Goal: Task Accomplishment & Management: Complete application form

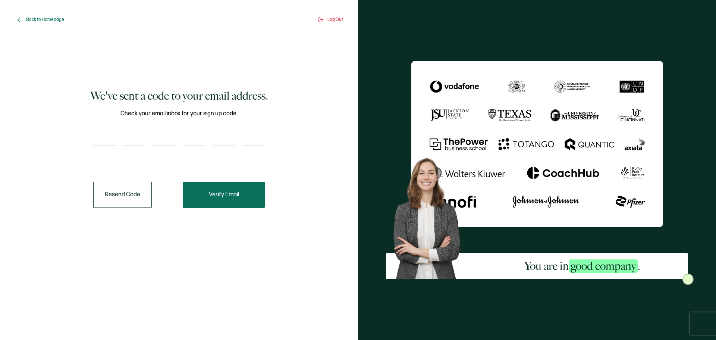
drag, startPoint x: 109, startPoint y: 132, endPoint x: 209, endPoint y: 187, distance: 114.1
click at [109, 132] on input "number" at bounding box center [104, 138] width 22 height 15
type input "8"
type input "5"
type input "8"
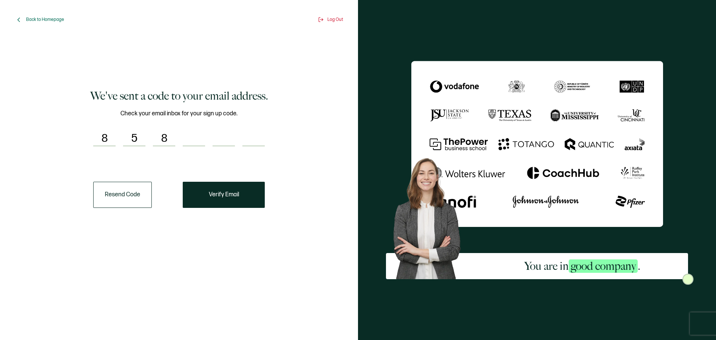
type input "9"
type input "3"
type input "4"
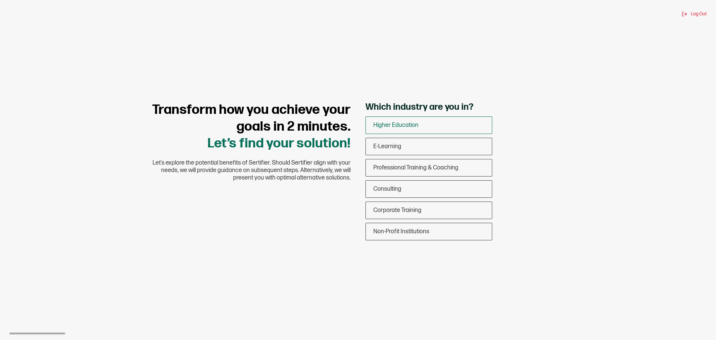
click at [410, 127] on span "Higher Education" at bounding box center [396, 125] width 45 height 7
click at [0, 0] on input "Higher Education" at bounding box center [0, 0] width 0 height 0
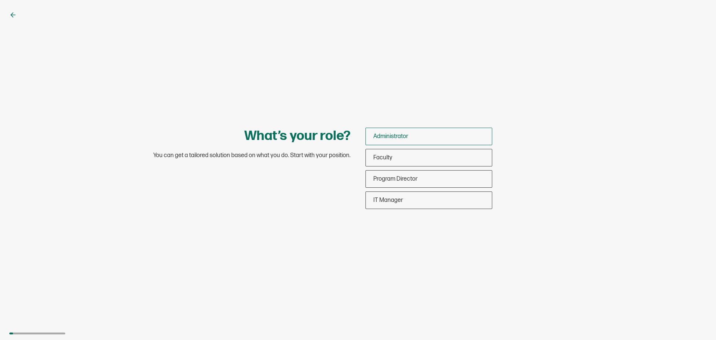
click at [417, 138] on div "Administrator" at bounding box center [429, 137] width 126 height 18
click at [0, 0] on input "Administrator" at bounding box center [0, 0] width 0 height 0
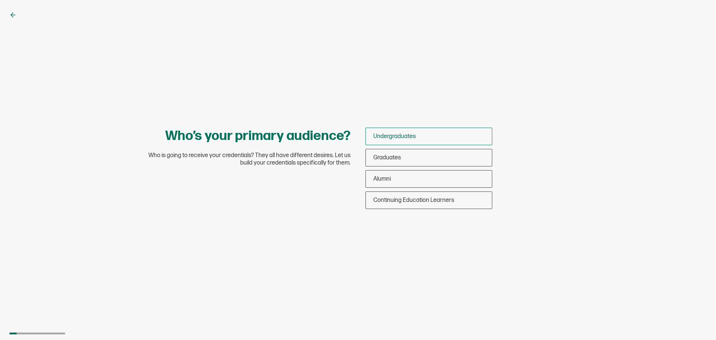
click at [424, 138] on div "Undergraduates" at bounding box center [429, 137] width 126 height 18
click at [0, 0] on input "Undergraduates" at bounding box center [0, 0] width 0 height 0
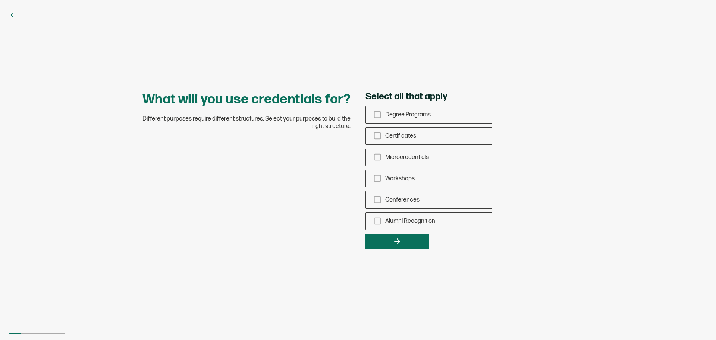
click at [15, 14] on icon at bounding box center [12, 14] width 7 height 7
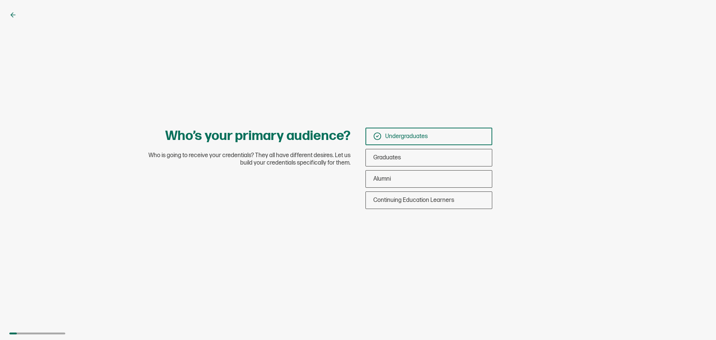
click at [14, 14] on icon at bounding box center [12, 14] width 7 height 7
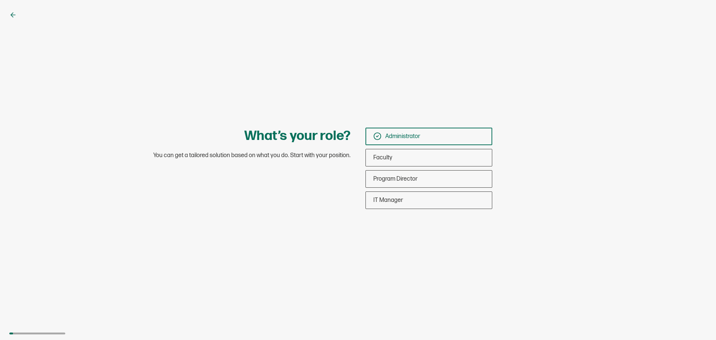
click at [13, 13] on icon at bounding box center [12, 15] width 2 height 4
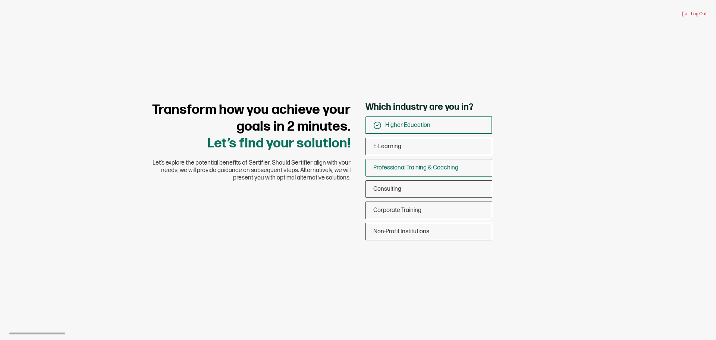
click at [411, 168] on span "Professional Training & Coaching" at bounding box center [416, 167] width 85 height 7
click at [0, 0] on input "Professional Training & Coaching" at bounding box center [0, 0] width 0 height 0
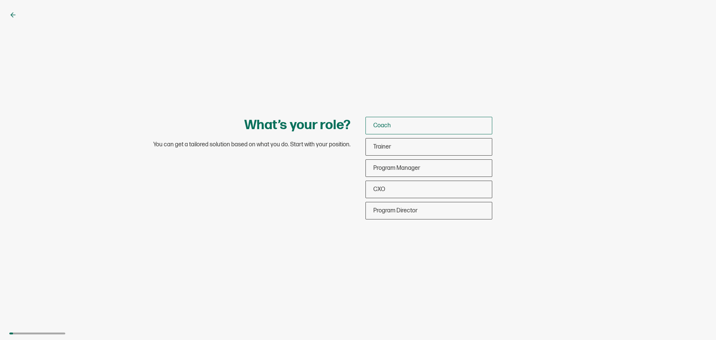
click at [395, 128] on div "Coach" at bounding box center [429, 126] width 126 height 18
click at [0, 0] on input "Coach" at bounding box center [0, 0] width 0 height 0
click at [384, 128] on div "Coach" at bounding box center [429, 126] width 126 height 18
click at [0, 0] on input "Coach" at bounding box center [0, 0] width 0 height 0
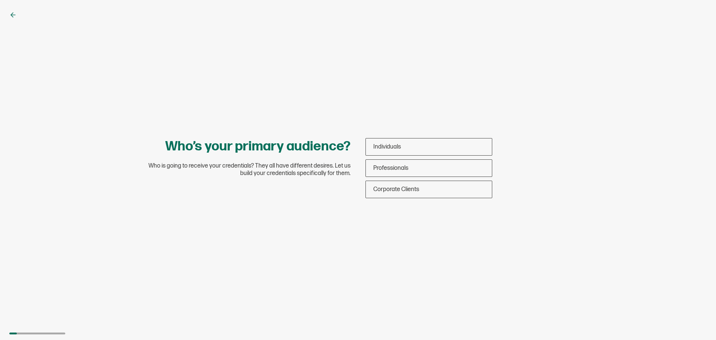
click at [14, 15] on icon at bounding box center [12, 14] width 7 height 7
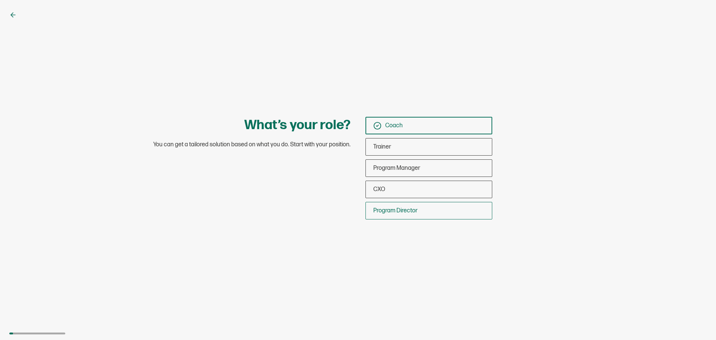
click at [396, 212] on span "Program Director" at bounding box center [396, 210] width 44 height 7
click at [0, 0] on input "Program Director" at bounding box center [0, 0] width 0 height 0
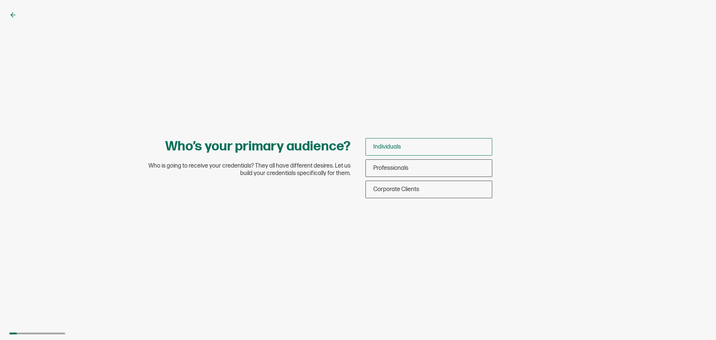
click at [395, 146] on span "Individuals" at bounding box center [388, 146] width 28 height 7
click at [0, 0] on input "Individuals" at bounding box center [0, 0] width 0 height 0
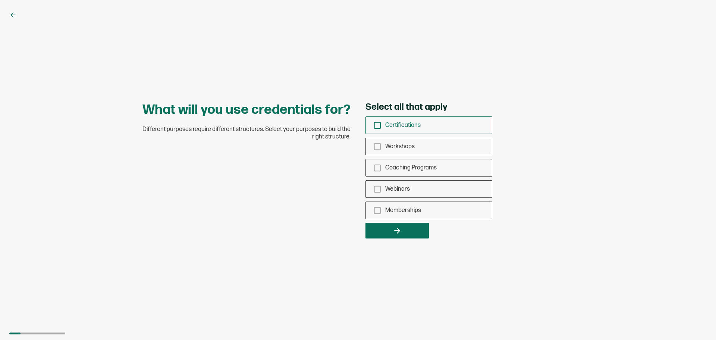
click at [376, 122] on icon "checkbox-group" at bounding box center [378, 125] width 8 height 8
click at [0, 0] on input "Certifications" at bounding box center [0, 0] width 0 height 0
click at [405, 229] on button "button" at bounding box center [397, 231] width 63 height 16
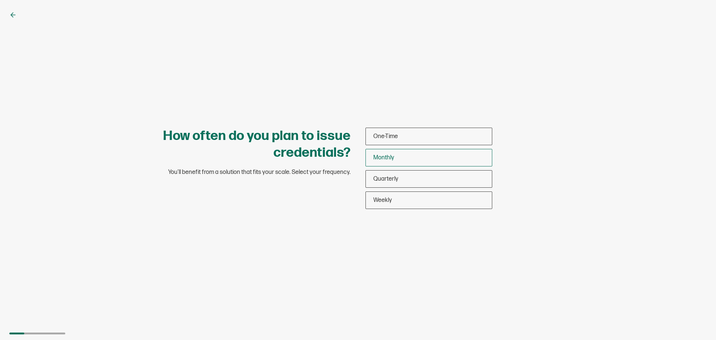
click at [399, 156] on div "Monthly" at bounding box center [429, 158] width 126 height 18
click at [0, 0] on input "Monthly" at bounding box center [0, 0] width 0 height 0
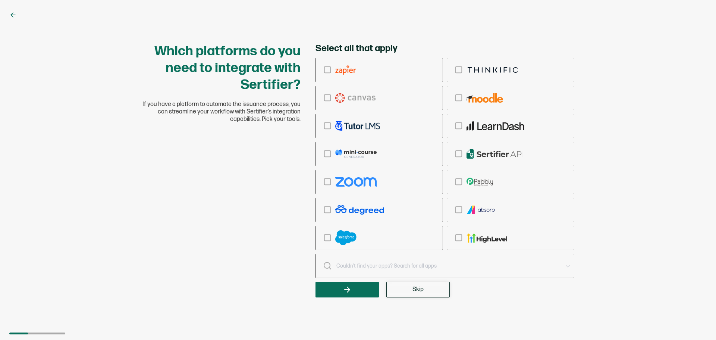
click at [424, 287] on span "Skip" at bounding box center [418, 290] width 11 height 6
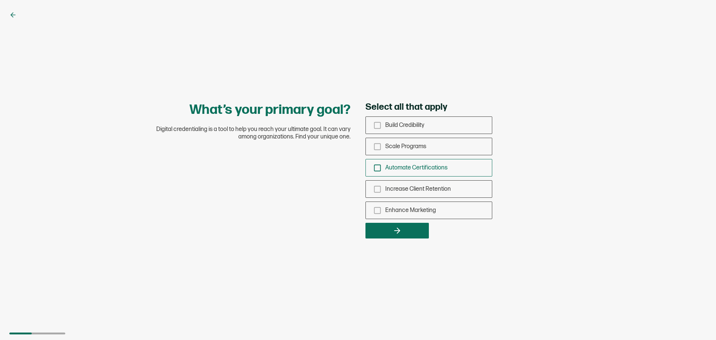
click at [376, 169] on icon "checkbox-group" at bounding box center [378, 168] width 8 height 8
click at [0, 0] on input "Automate Certifications" at bounding box center [0, 0] width 0 height 0
click at [384, 230] on button "button" at bounding box center [397, 231] width 63 height 16
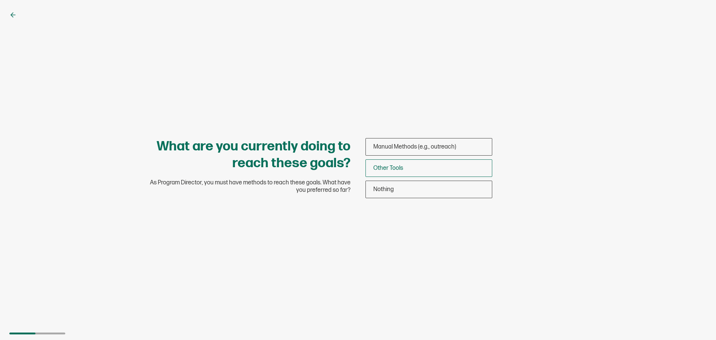
click at [407, 169] on div "Other Tools" at bounding box center [429, 168] width 126 height 18
click at [0, 0] on input "Other Tools" at bounding box center [0, 0] width 0 height 0
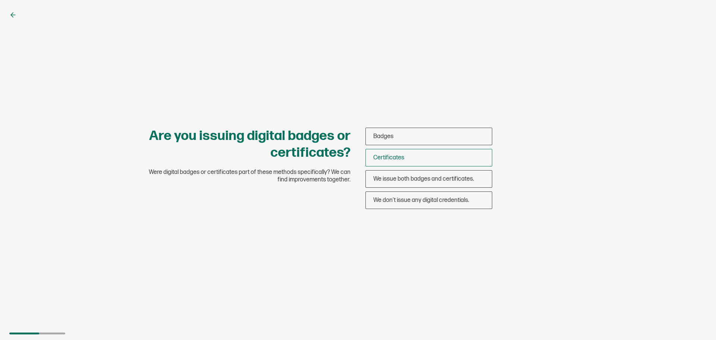
click at [388, 154] on span "Certificates" at bounding box center [389, 157] width 31 height 7
click at [0, 0] on input "Certificates" at bounding box center [0, 0] width 0 height 0
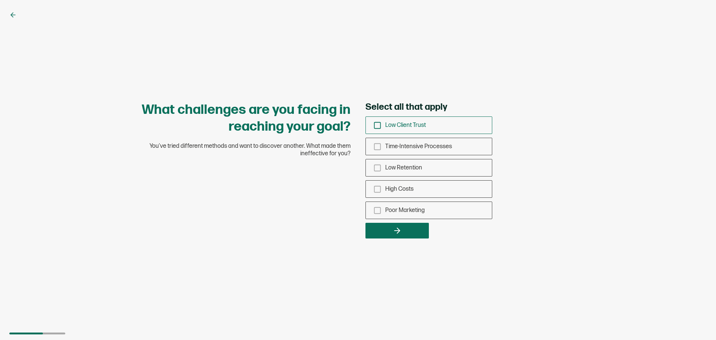
click at [378, 125] on icon "checkbox-group" at bounding box center [378, 125] width 8 height 8
click at [0, 0] on input "Low Client Trust" at bounding box center [0, 0] width 0 height 0
click at [378, 125] on icon "checkbox-group" at bounding box center [378, 125] width 8 height 8
click at [0, 0] on input "Low Client Trust" at bounding box center [0, 0] width 0 height 0
click at [376, 146] on icon "checkbox-group" at bounding box center [378, 147] width 8 height 8
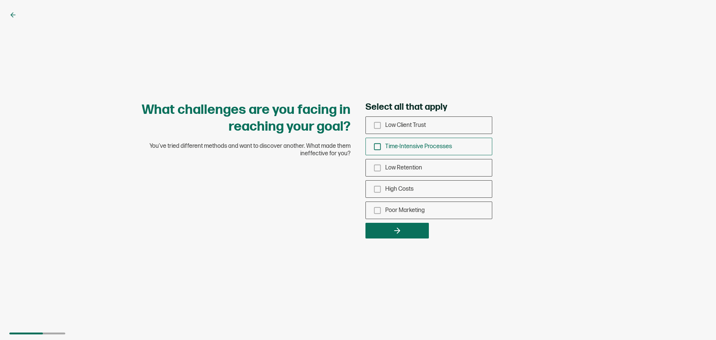
click at [0, 0] on input "Time-Intensive Processes" at bounding box center [0, 0] width 0 height 0
click at [401, 231] on icon "button" at bounding box center [397, 230] width 9 height 9
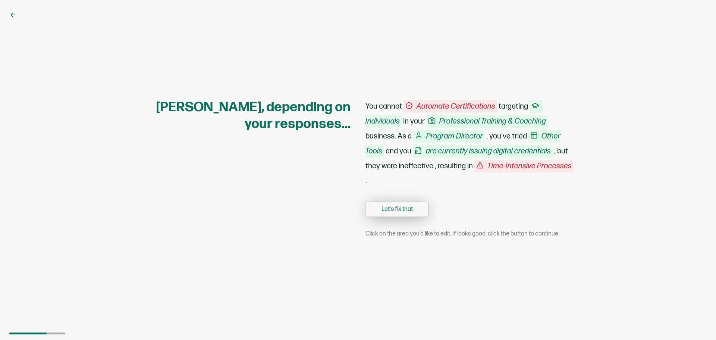
click at [415, 210] on button "Let's fix that" at bounding box center [397, 209] width 63 height 16
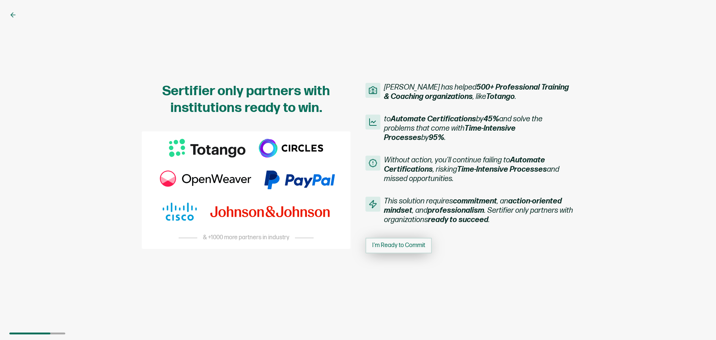
click at [398, 247] on span "I'm Ready to Commit" at bounding box center [398, 246] width 53 height 6
